Goal: Transaction & Acquisition: Obtain resource

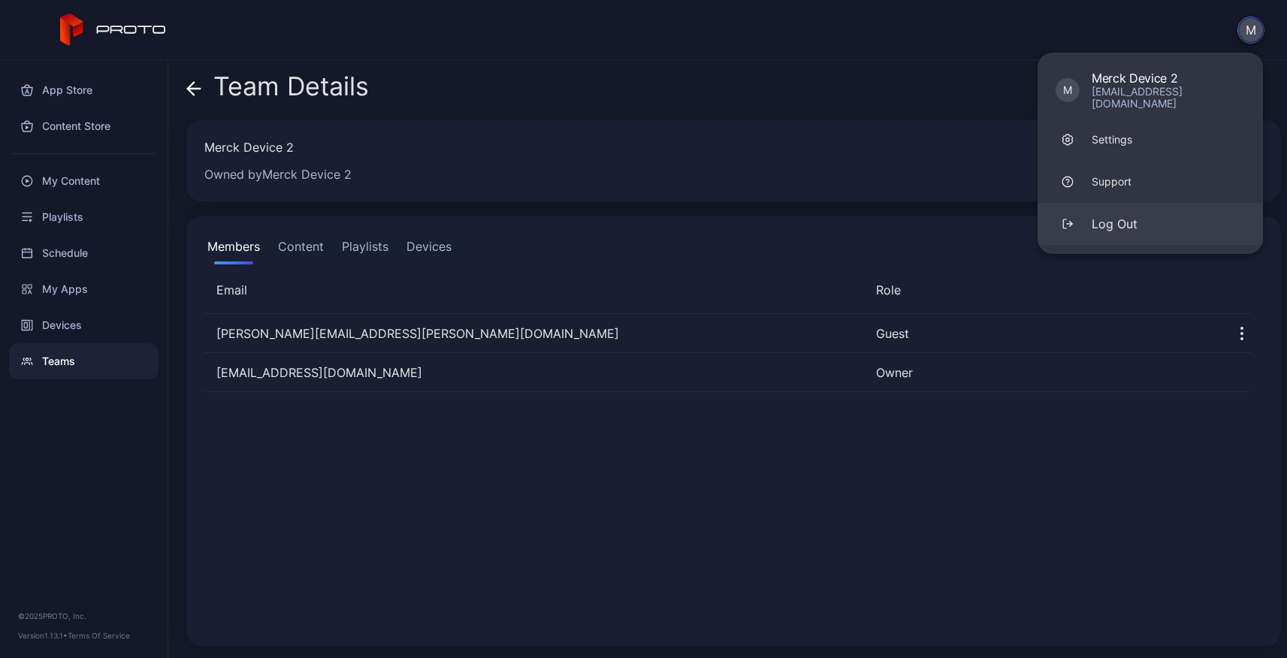
click at [1127, 215] on div "Log Out" at bounding box center [1114, 224] width 46 height 18
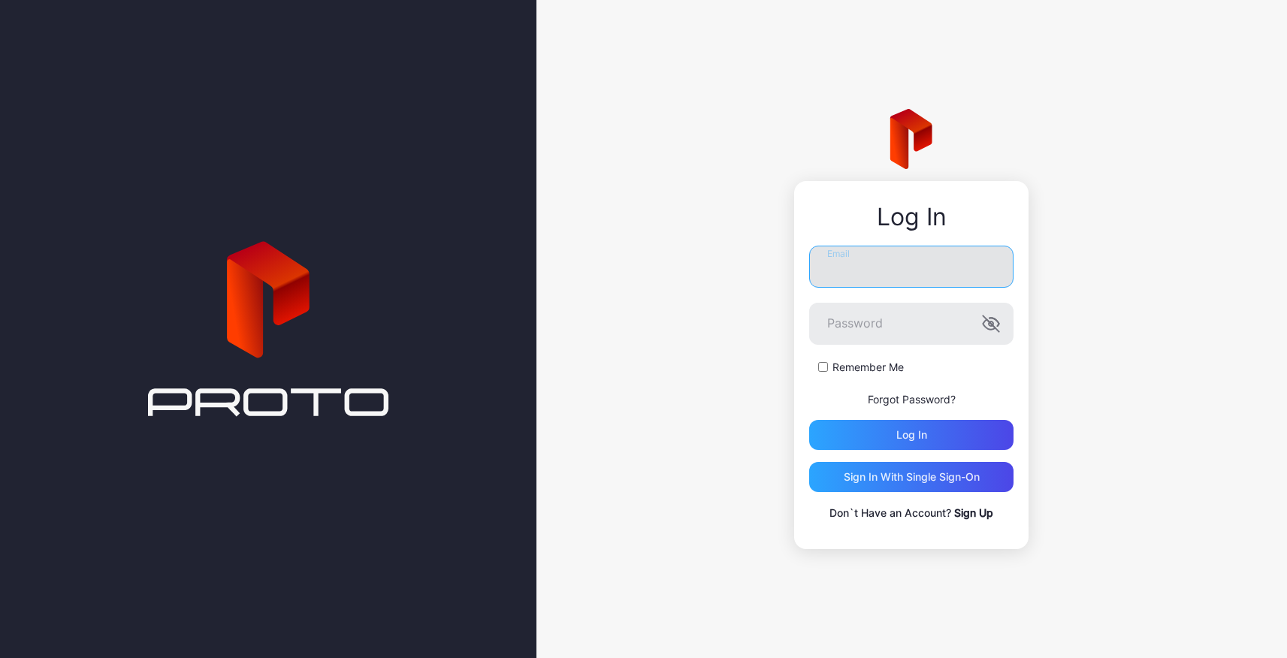
click at [922, 267] on input "Email" at bounding box center [911, 267] width 204 height 42
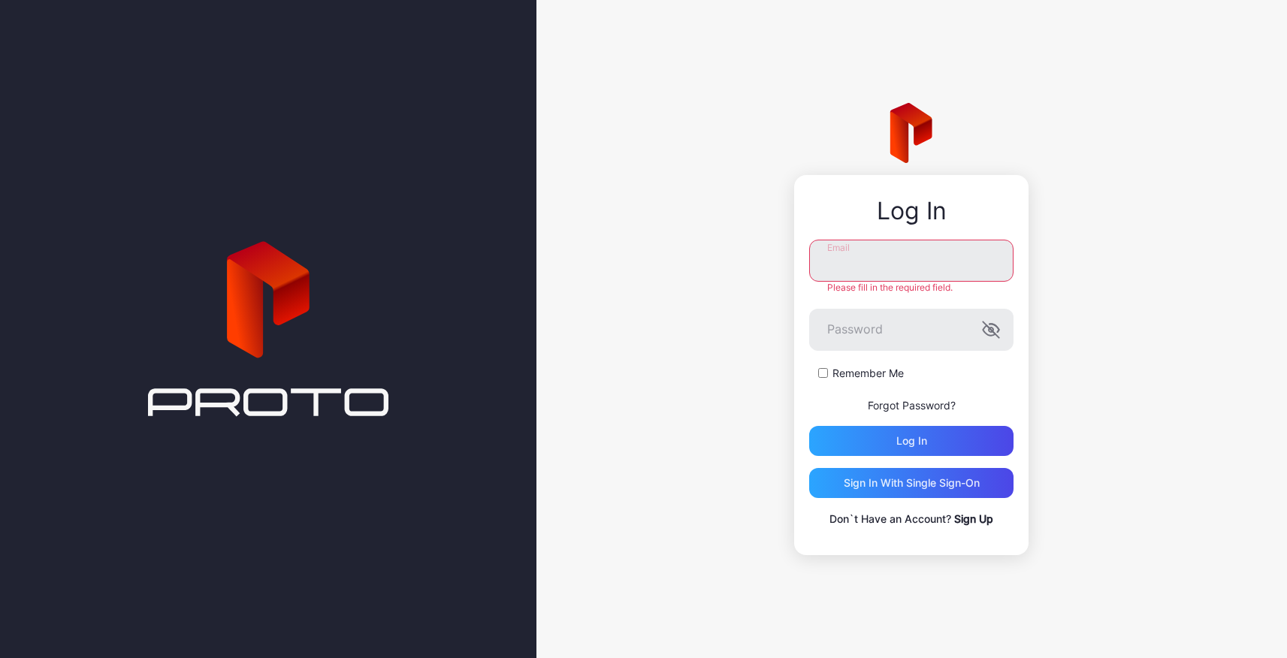
type input "**********"
click at [921, 439] on div "Log in" at bounding box center [911, 441] width 31 height 12
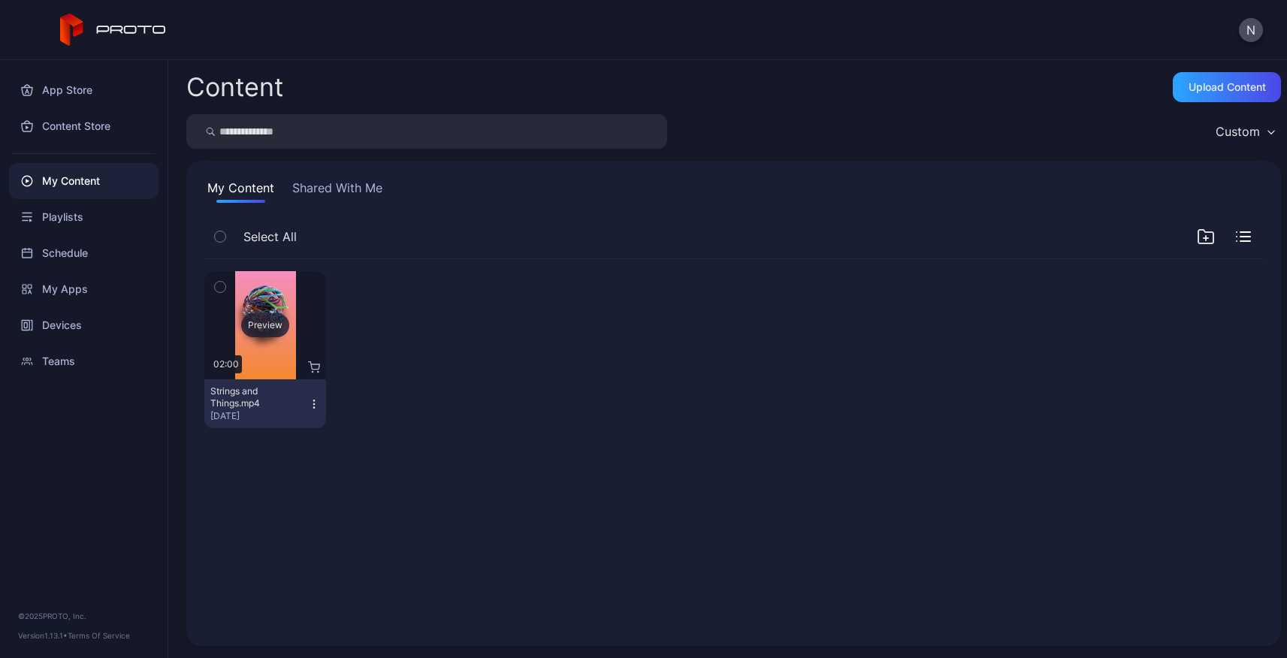
click at [254, 324] on div "Preview" at bounding box center [265, 325] width 48 height 24
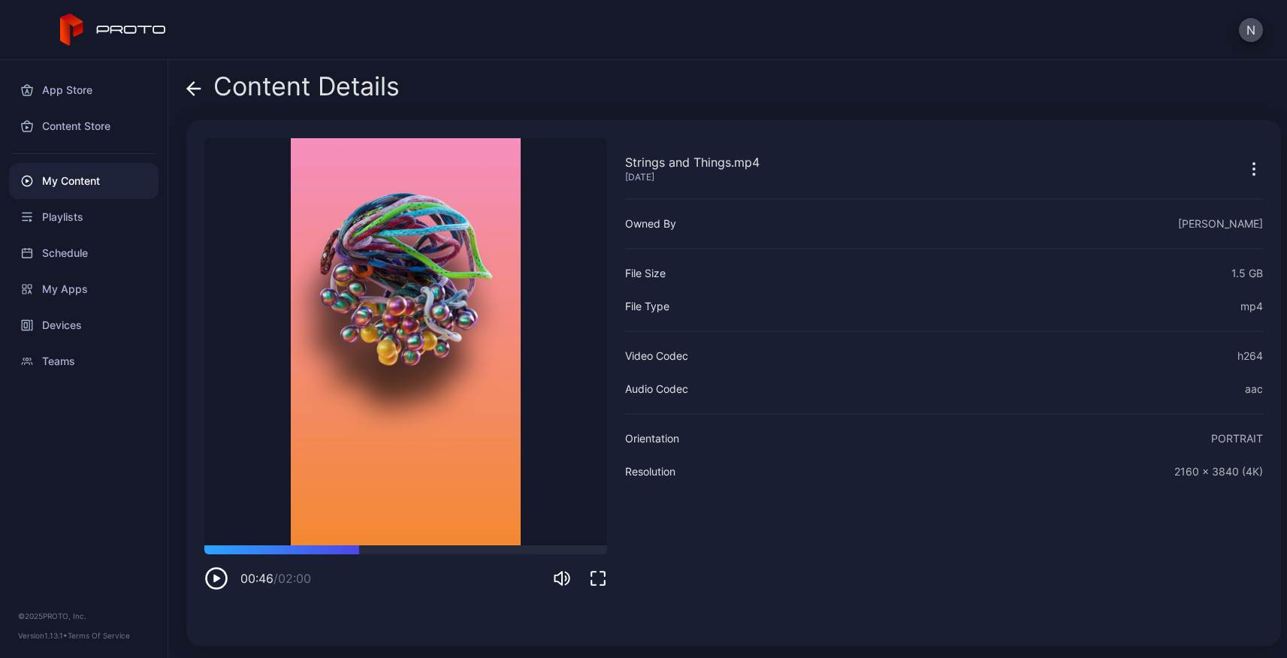
drag, startPoint x: 217, startPoint y: 545, endPoint x: 360, endPoint y: 557, distance: 143.1
click at [359, 557] on div "00:46 / 02:00" at bounding box center [405, 567] width 403 height 45
click at [216, 581] on icon "button" at bounding box center [216, 578] width 24 height 24
click at [56, 119] on div "Content Store" at bounding box center [83, 126] width 149 height 36
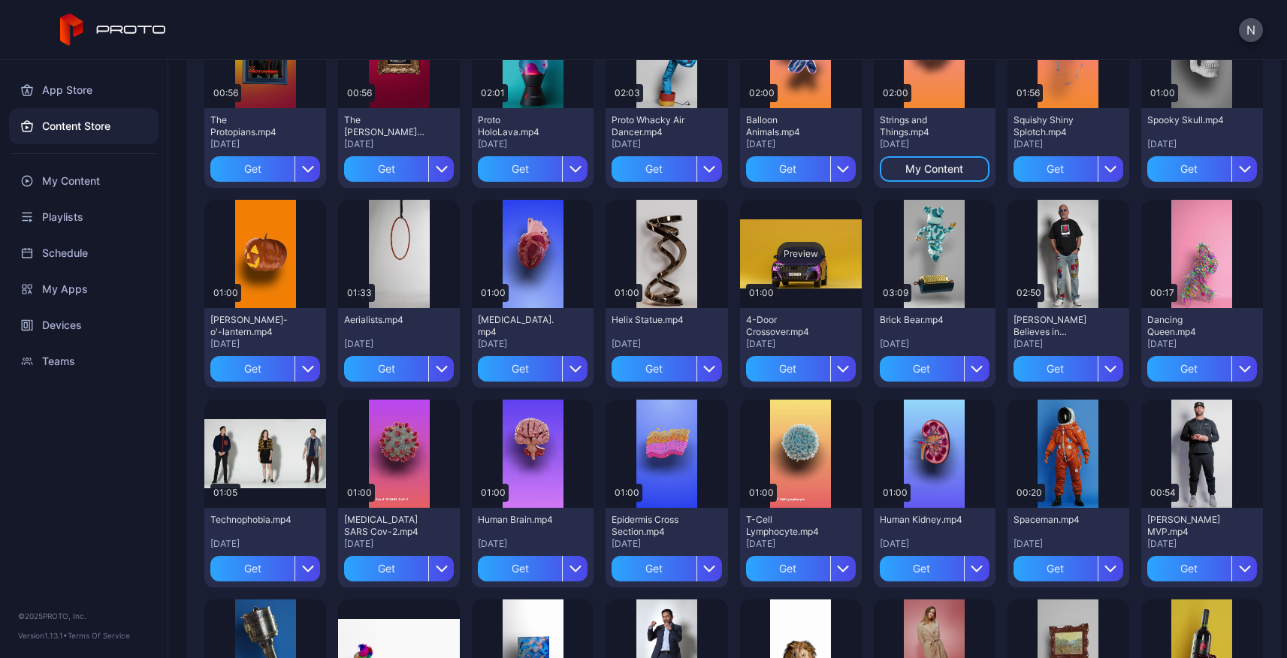
scroll to position [169, 0]
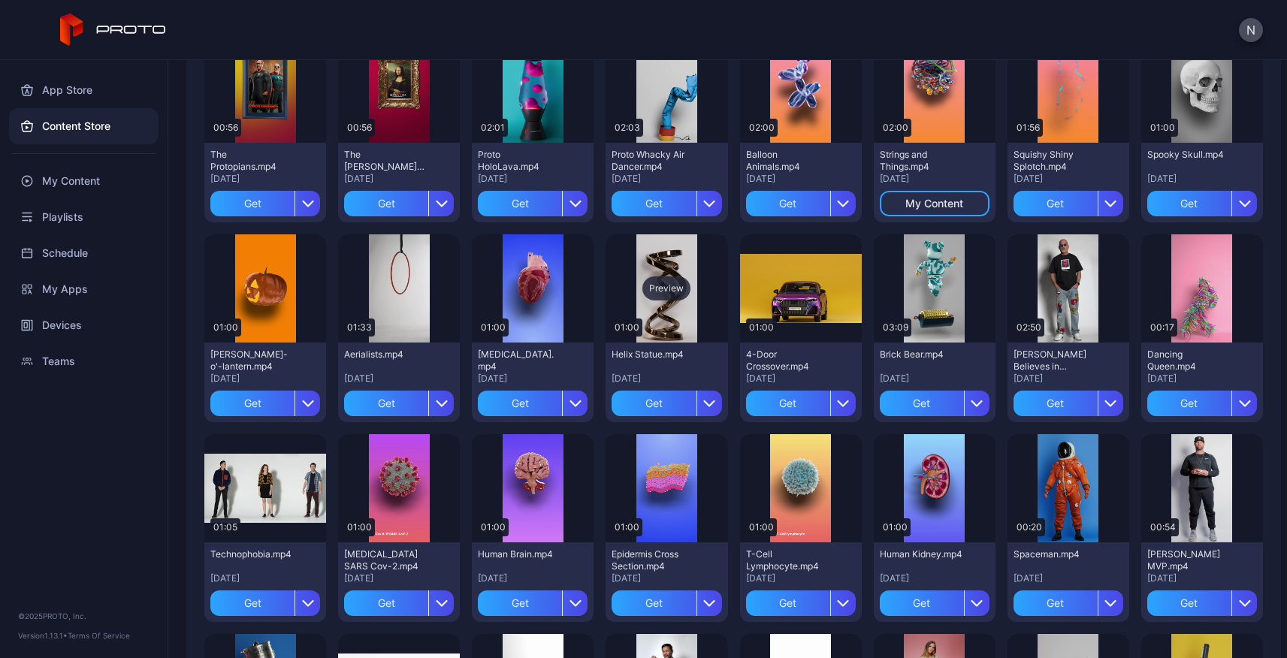
click at [669, 285] on div "Preview" at bounding box center [666, 288] width 48 height 24
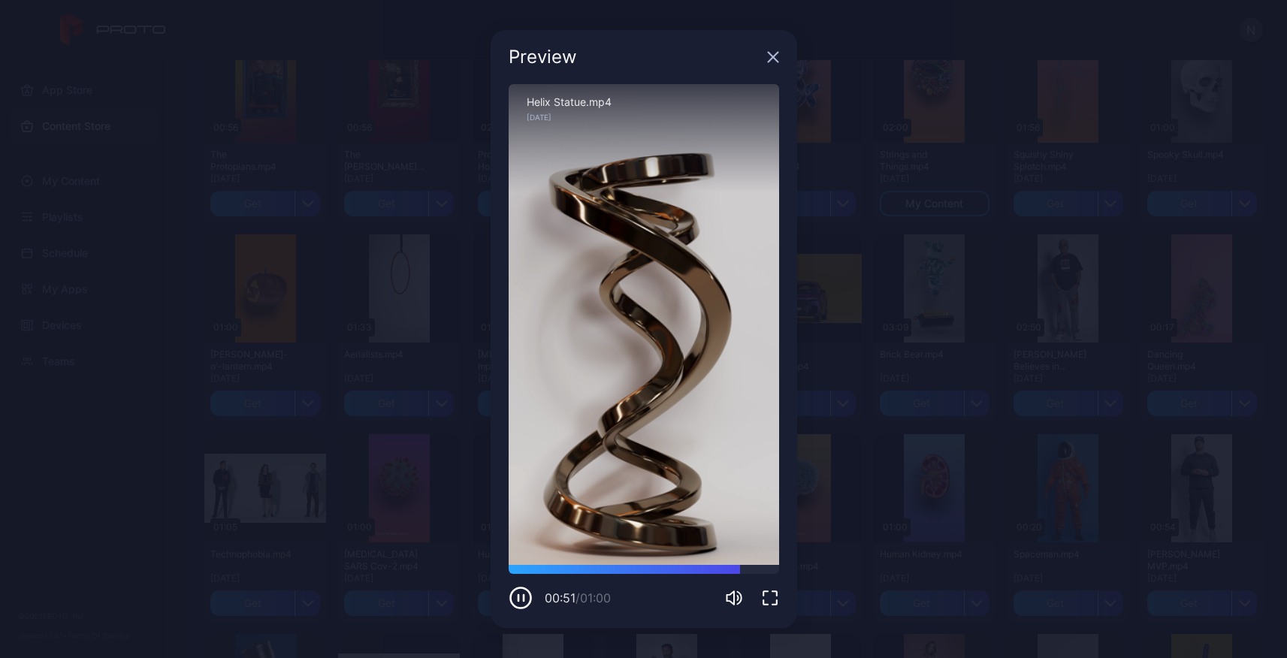
click at [772, 56] on icon "button" at bounding box center [773, 58] width 10 height 10
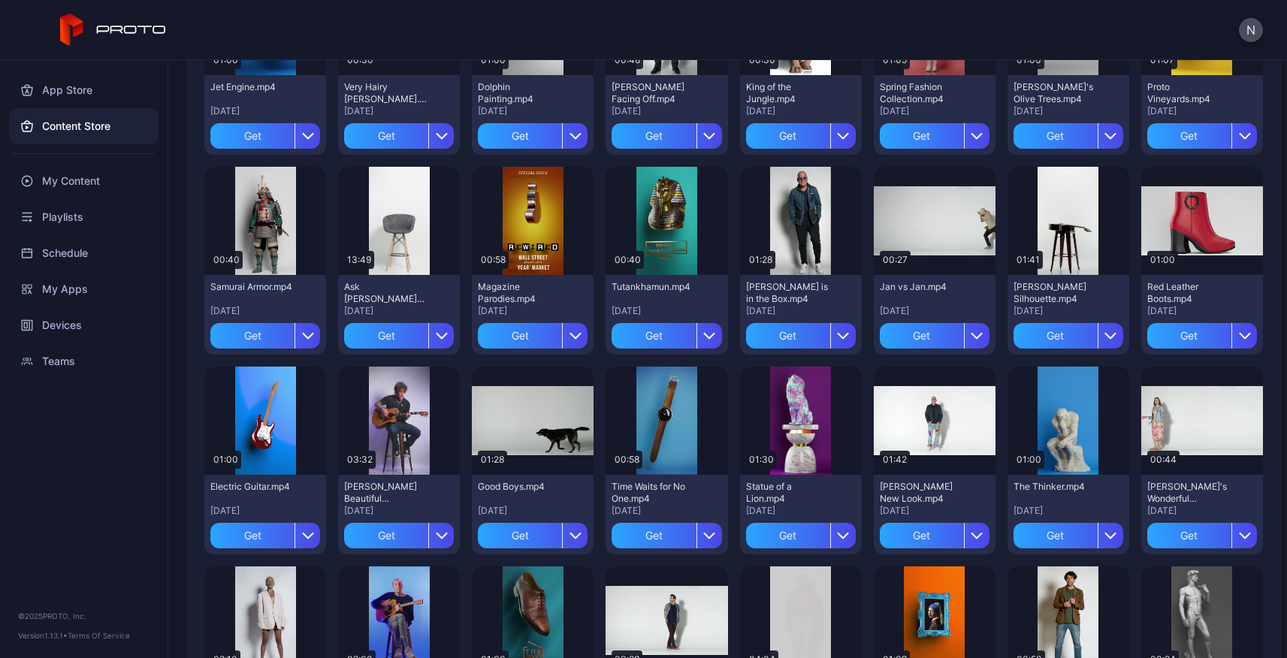
scroll to position [840, 0]
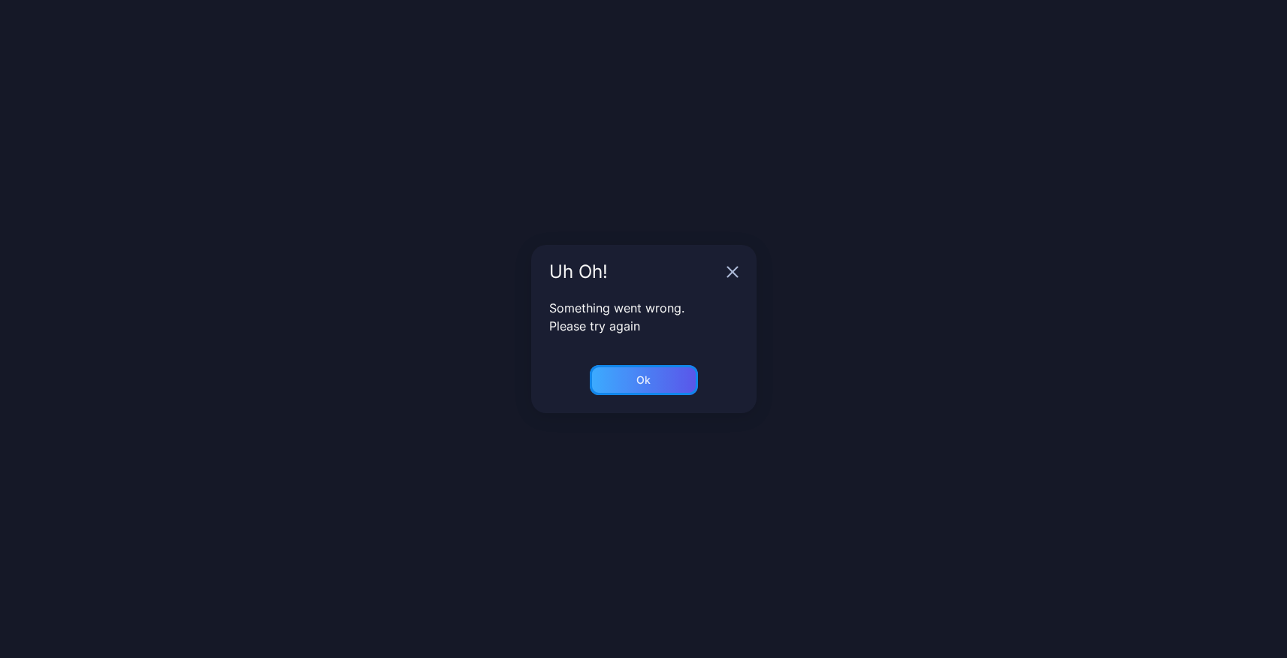
click at [638, 373] on body "N App Store Content Store My Content Playlists Schedule My Apps Devices Teams ©…" at bounding box center [643, 329] width 1287 height 658
drag, startPoint x: 638, startPoint y: 373, endPoint x: 645, endPoint y: 377, distance: 8.4
click at [638, 378] on body "N App Store Content Store My Content Playlists Schedule My Apps Devices Teams ©…" at bounding box center [643, 329] width 1287 height 658
